Goal: Find specific page/section

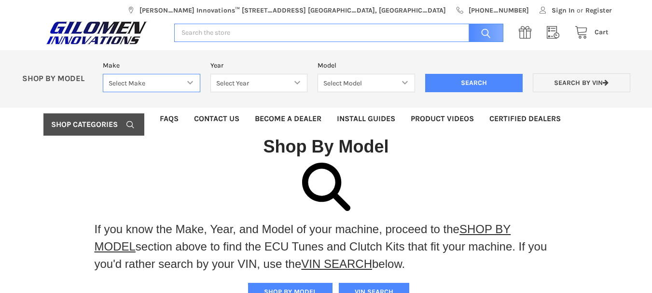
click at [170, 89] on select "Select Make Bobcat UTV Gravely UTV ACE 900 RANGER 570 Ranger 700 / 800 RANGER 9…" at bounding box center [151, 83] width 97 height 19
select select "675"
click at [103, 74] on select "Select Make Bobcat UTV Gravely UTV ACE 900 RANGER 570 Ranger 700 / 800 RANGER 9…" at bounding box center [151, 83] width 97 height 19
click at [255, 84] on select "Select Year [DATE]+" at bounding box center [258, 83] width 97 height 19
select select "676"
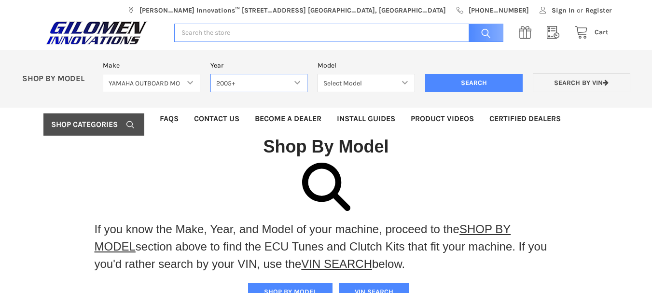
click at [210, 74] on select "Select Year [DATE]+" at bounding box center [258, 83] width 97 height 19
click at [350, 85] on select "Select Model 20HP-450HP ECU PERFORMANCE TUNING" at bounding box center [365, 83] width 97 height 19
select select "677"
click at [317, 74] on select "Select Model 20HP-450HP ECU PERFORMANCE TUNING" at bounding box center [365, 83] width 97 height 19
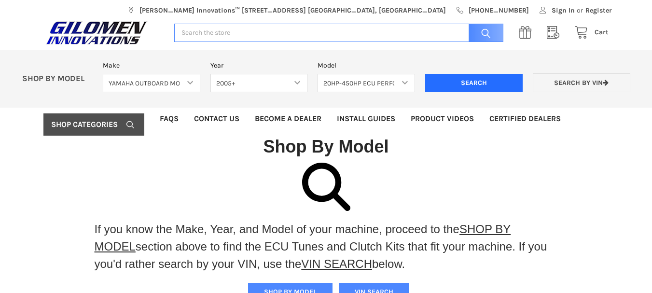
click at [434, 87] on input "Search" at bounding box center [473, 83] width 97 height 18
